Goal: Find specific page/section: Find specific page/section

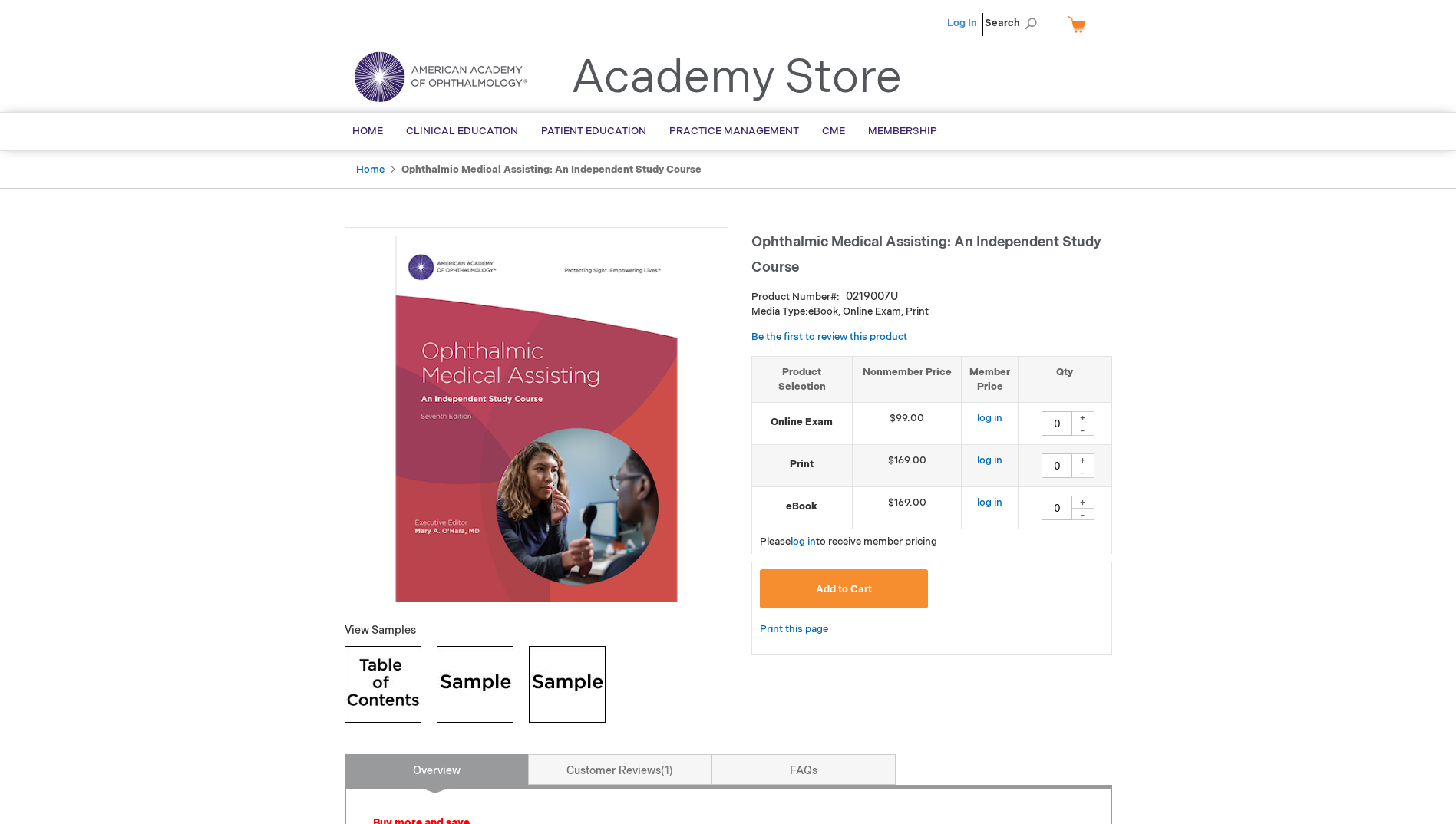
click at [958, 26] on link "Log In" at bounding box center [962, 23] width 30 height 12
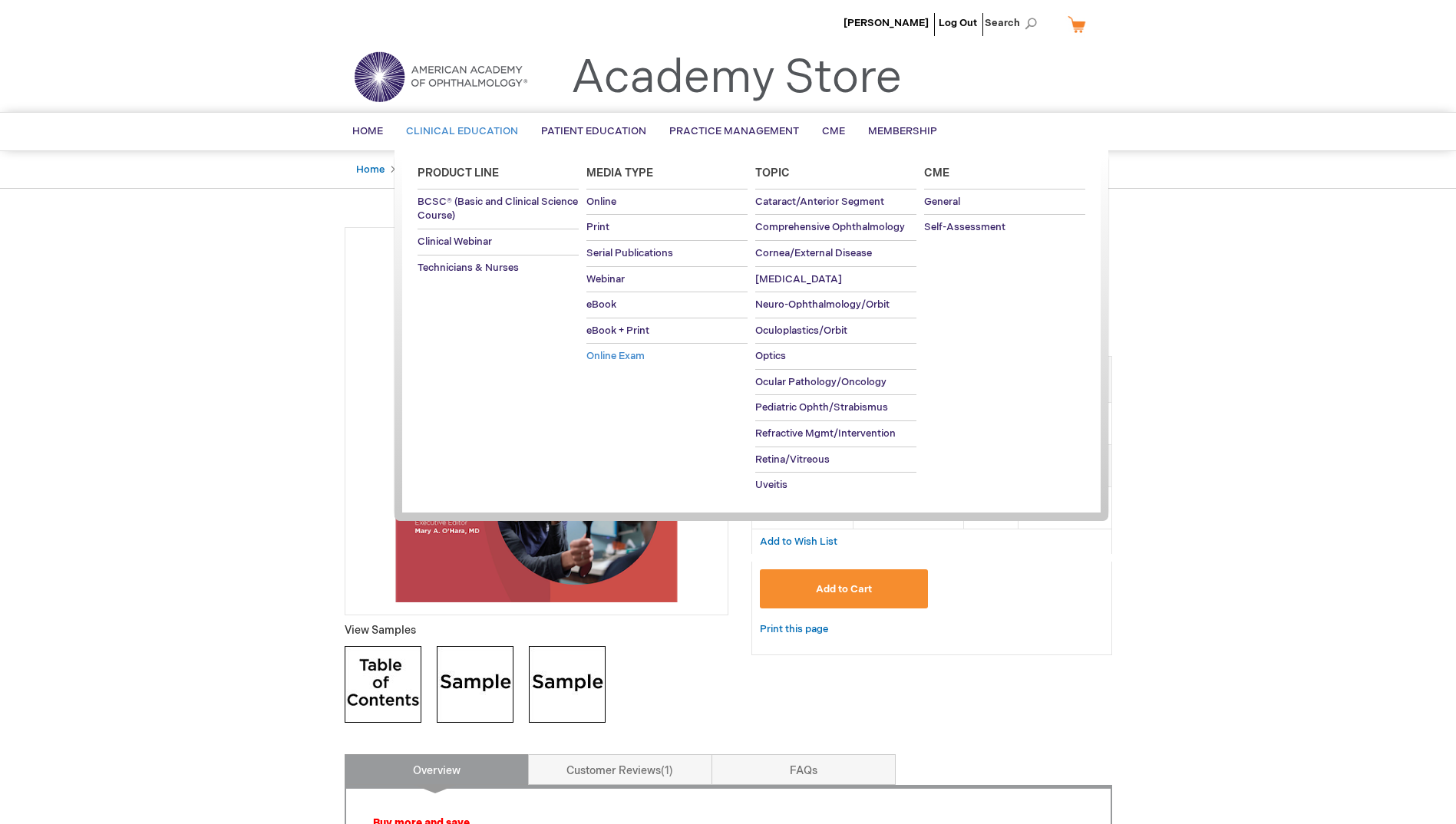
click at [597, 351] on span "Online Exam" at bounding box center [615, 356] width 58 height 12
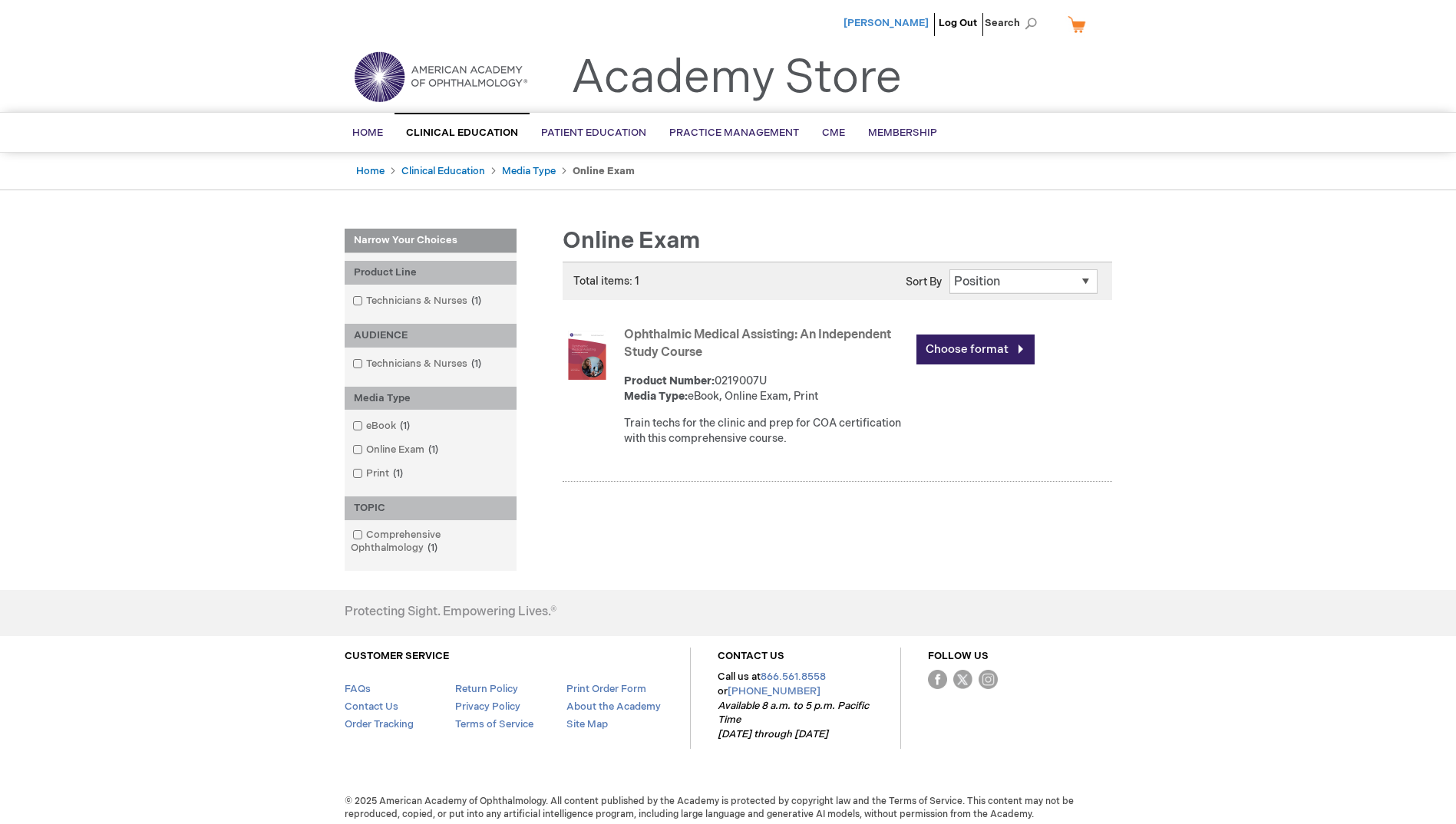
click at [885, 22] on span "[PERSON_NAME]" at bounding box center [886, 23] width 85 height 12
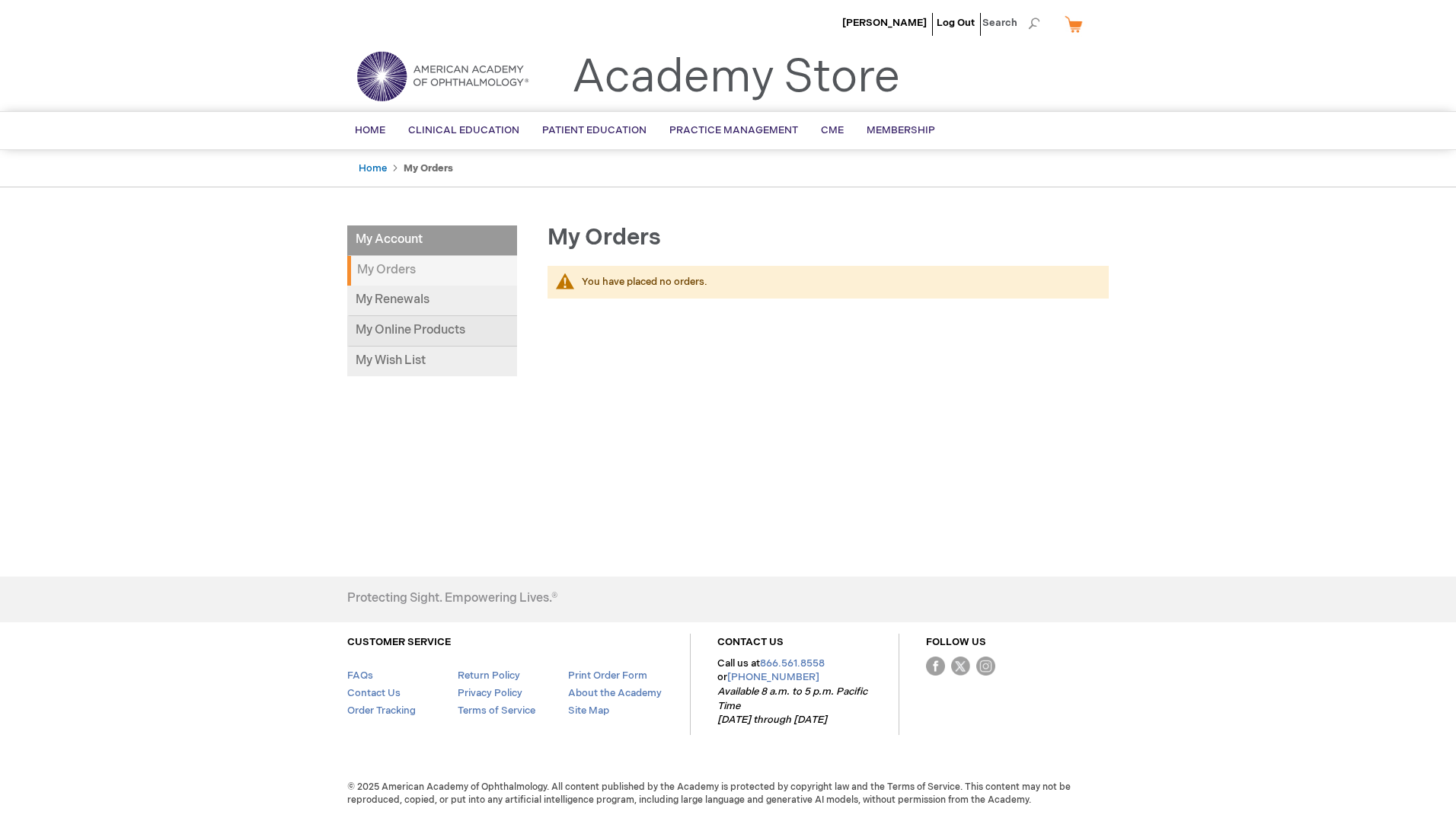
click at [369, 326] on link "My Online Products" at bounding box center [432, 332] width 170 height 31
